Goal: Information Seeking & Learning: Find specific page/section

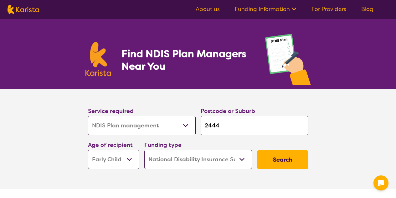
select select "NDIS Plan management"
select select "EC"
select select "NDIS"
select select "NDIS Plan management"
select select "EC"
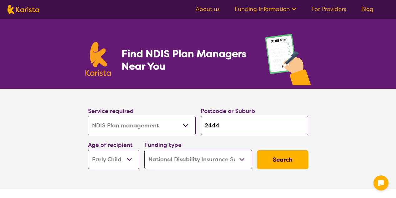
select select "NDIS"
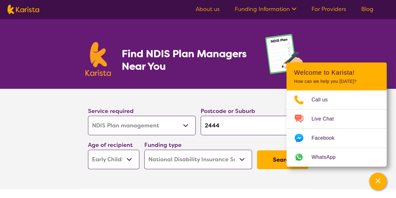
click at [384, 180] on div "Channel Menu" at bounding box center [378, 181] width 13 height 14
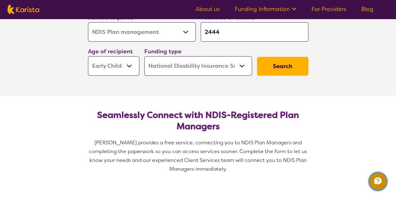
scroll to position [94, 0]
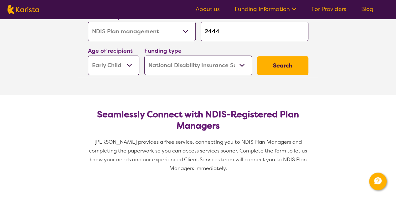
click at [297, 64] on button "Search" at bounding box center [282, 65] width 51 height 19
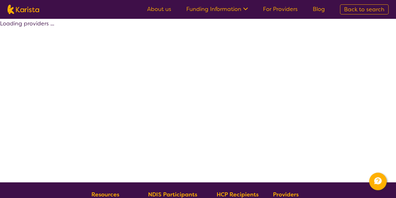
select select "by_score"
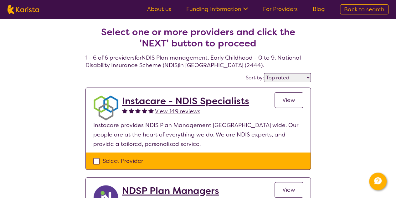
select select "NDIS Plan management"
select select "EC"
select select "NDIS"
select select "NDIS Plan management"
select select "EC"
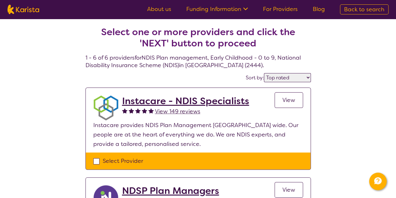
select select "NDIS"
